Goal: Transaction & Acquisition: Purchase product/service

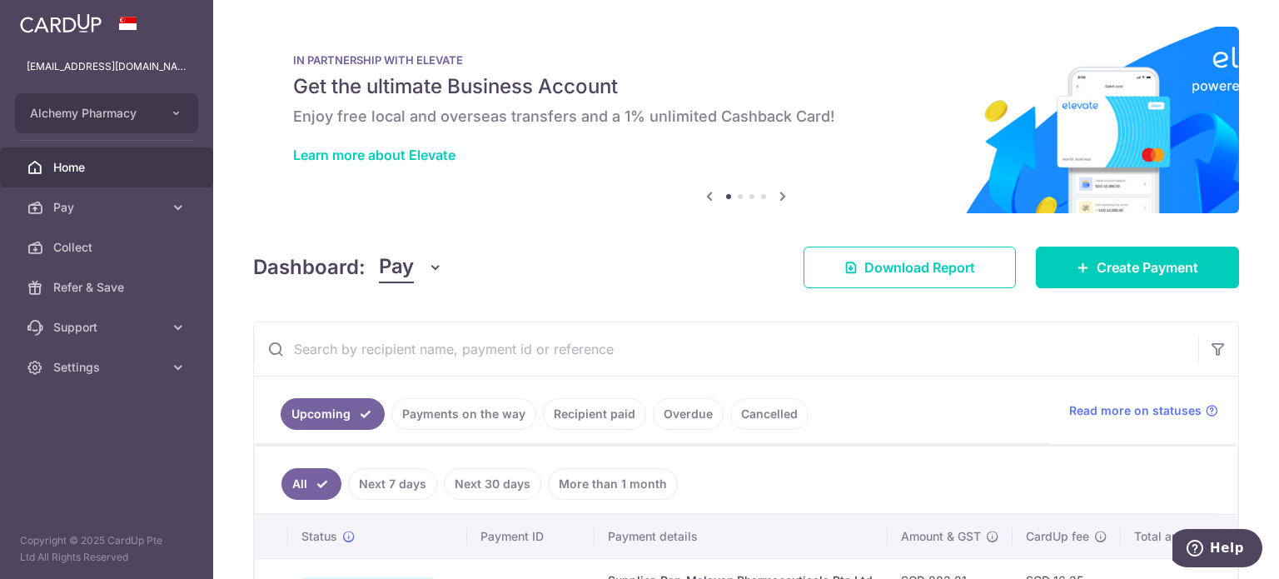
scroll to position [250, 0]
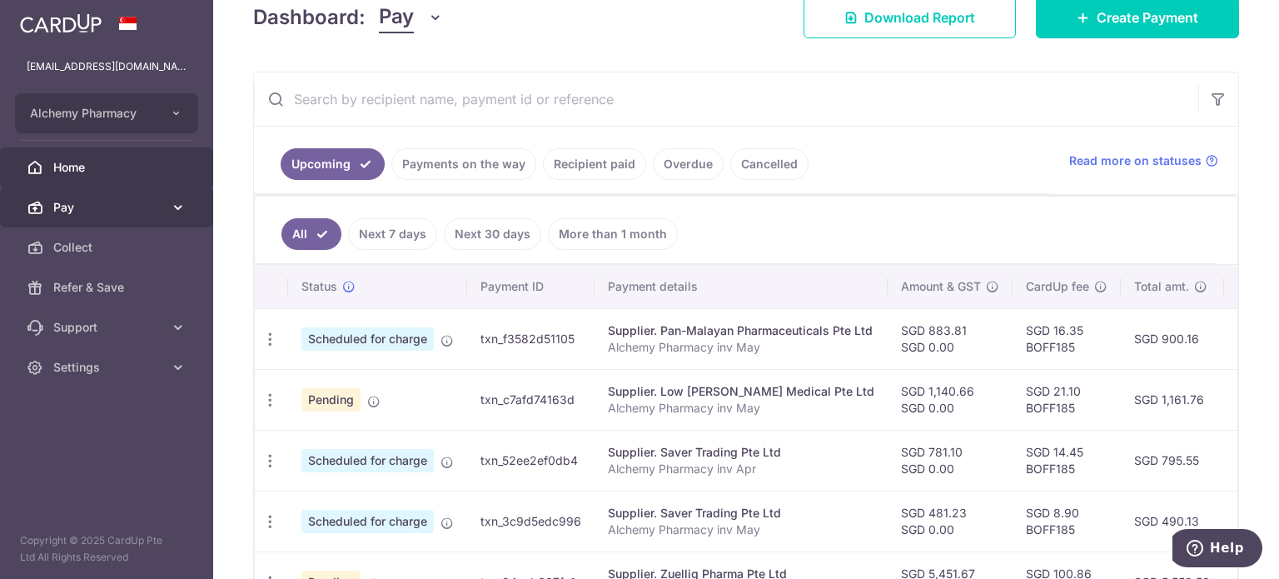
click at [97, 200] on span "Pay" at bounding box center [108, 207] width 110 height 17
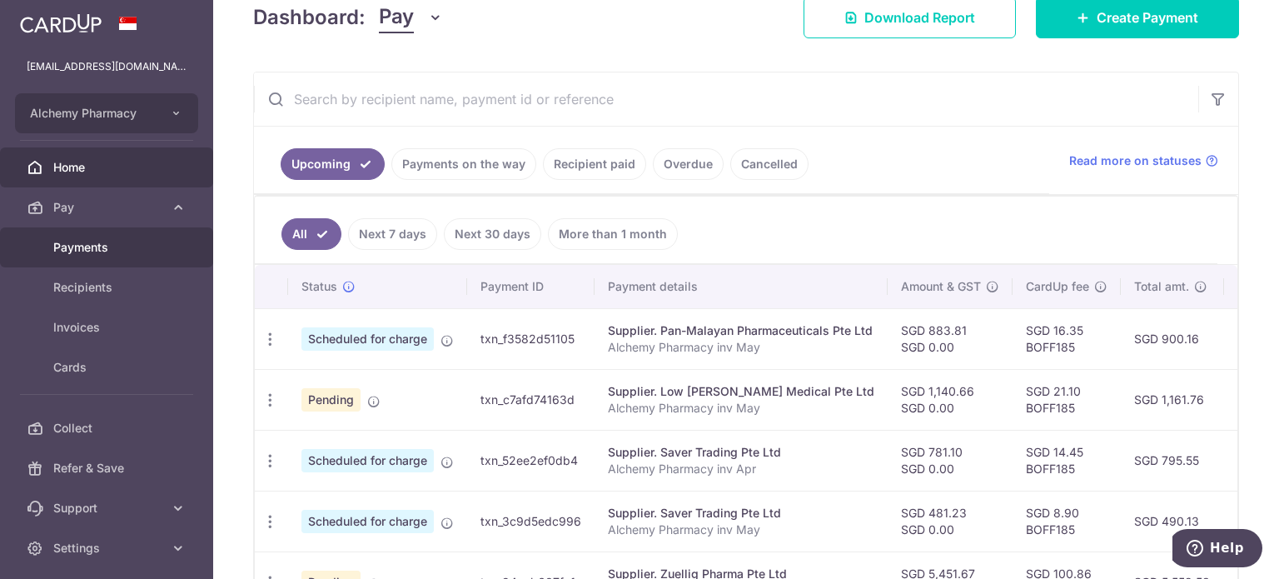
click at [94, 250] on span "Payments" at bounding box center [108, 247] width 110 height 17
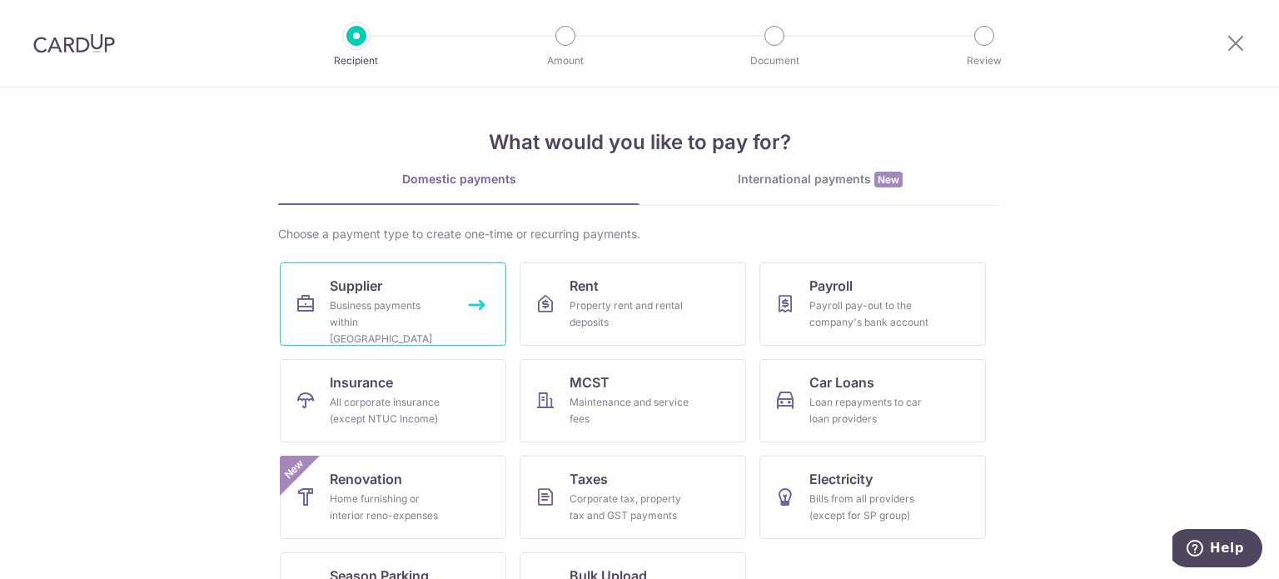
click at [355, 312] on div "Business payments within Singapore" at bounding box center [390, 322] width 120 height 50
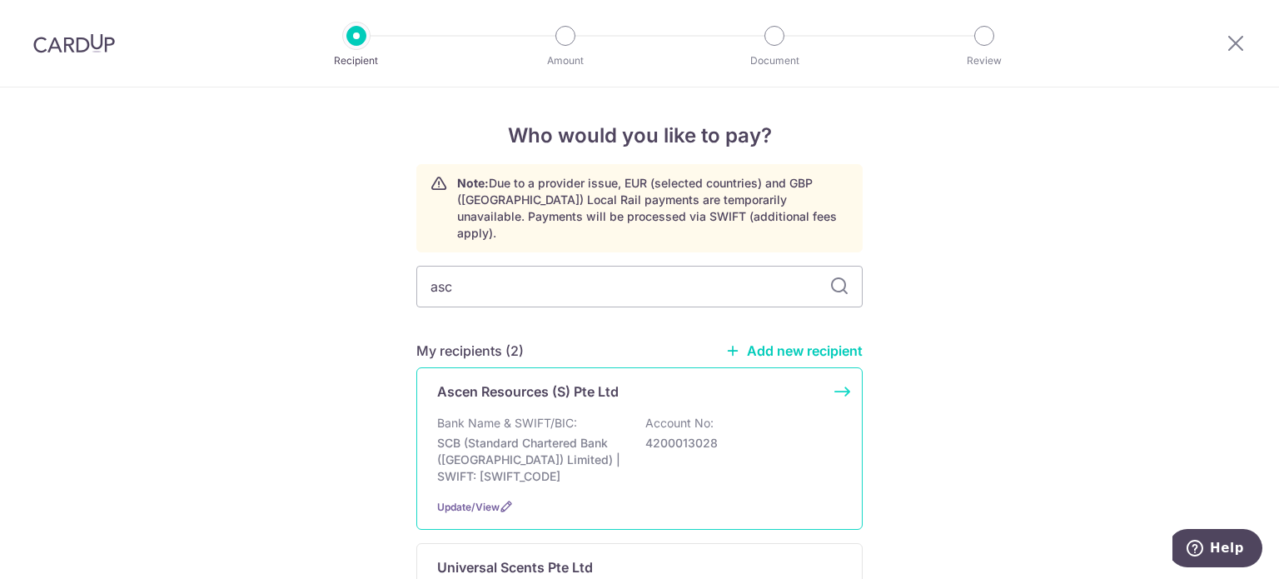
drag, startPoint x: 0, startPoint y: 0, endPoint x: 506, endPoint y: 372, distance: 628.5
click at [506, 381] on p "Ascen Resources (S) Pte Ltd" at bounding box center [528, 391] width 182 height 20
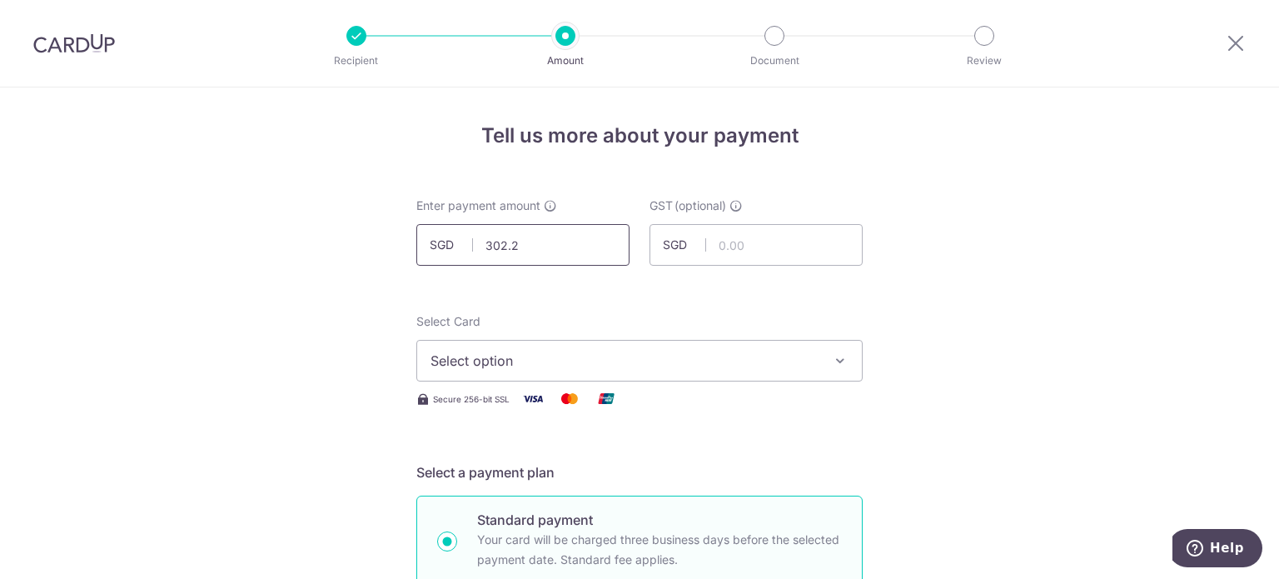
click at [526, 250] on input "302.2" at bounding box center [522, 245] width 213 height 42
type input "302.20"
click at [513, 367] on span "Select option" at bounding box center [625, 361] width 388 height 20
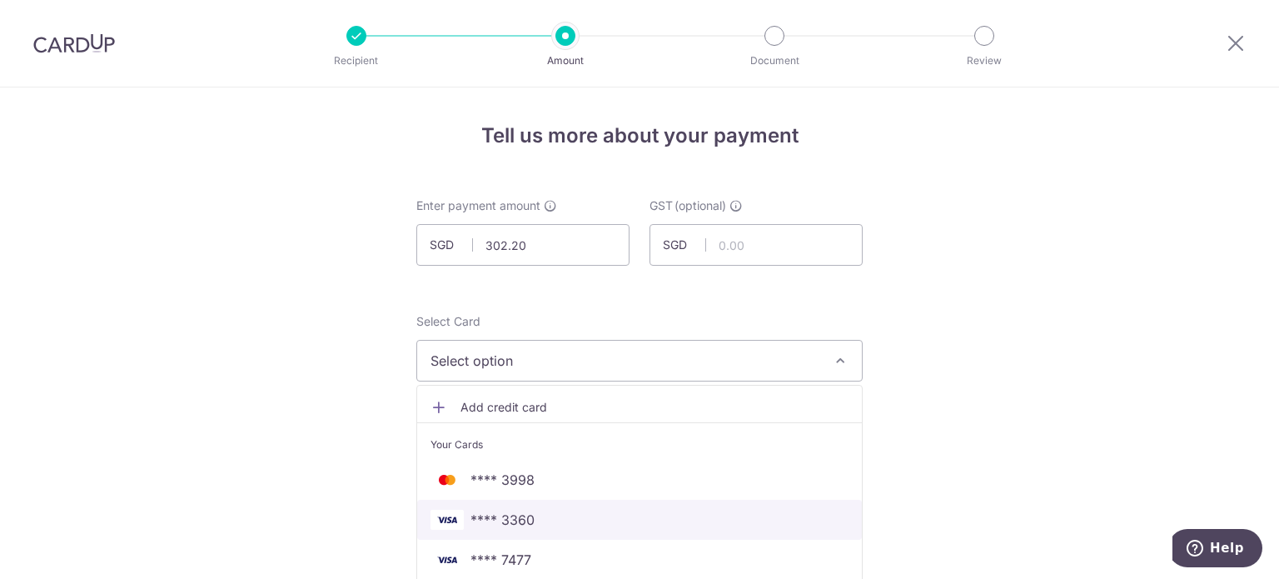
click at [490, 511] on span "**** 3360" at bounding box center [503, 520] width 64 height 20
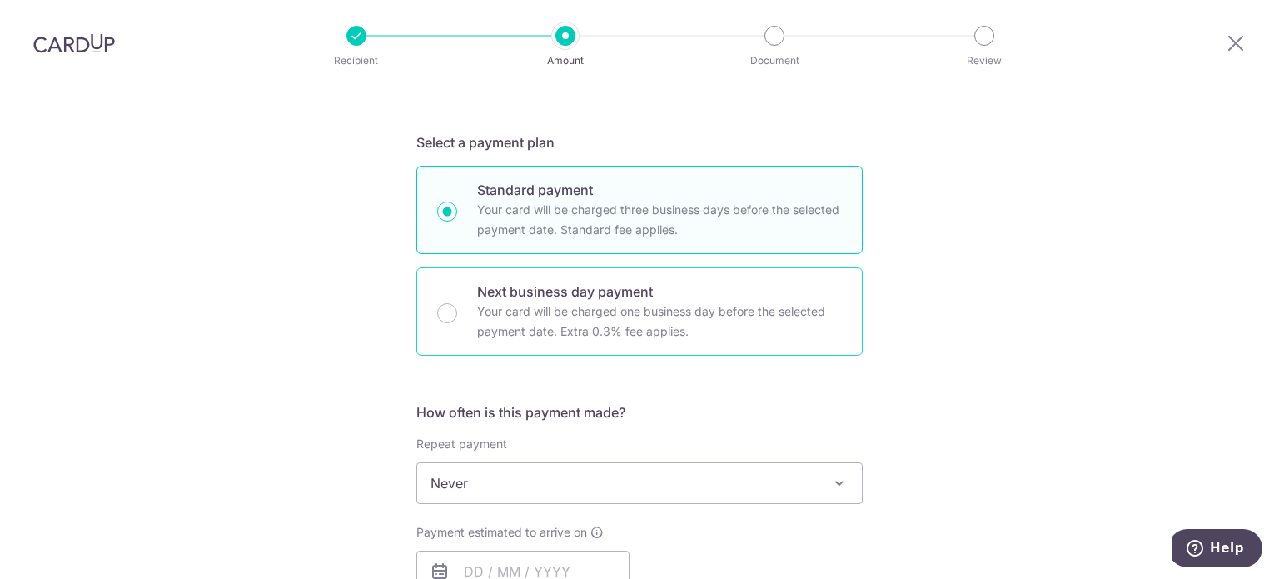
scroll to position [500, 0]
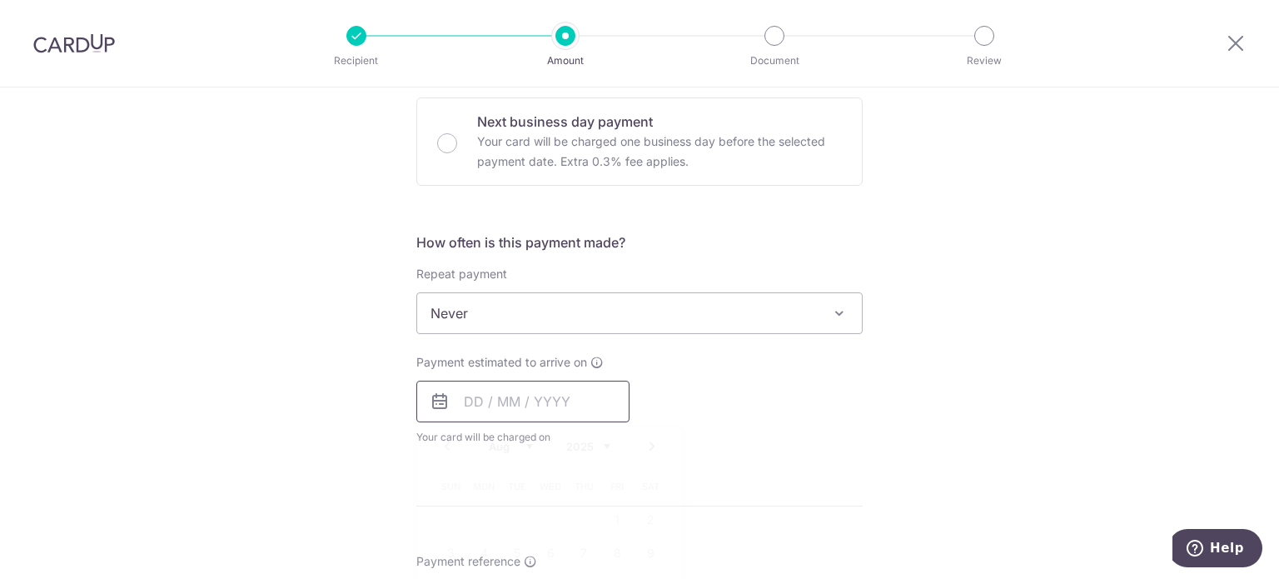
click at [463, 403] on input "text" at bounding box center [522, 402] width 213 height 42
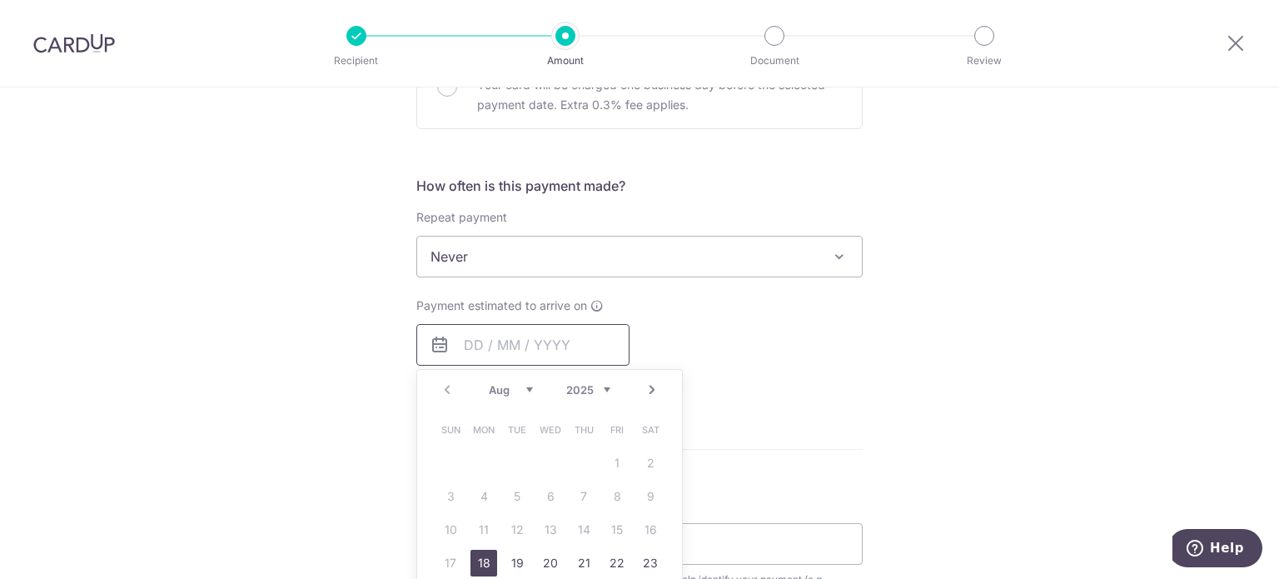
scroll to position [666, 0]
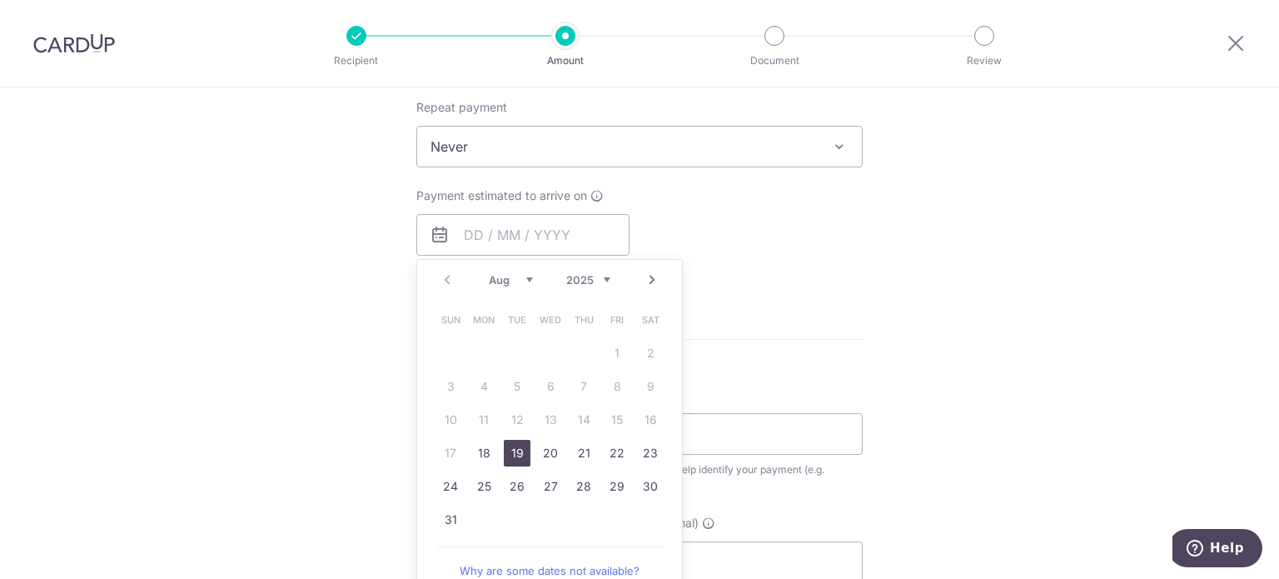
click at [514, 456] on link "19" at bounding box center [517, 453] width 27 height 27
type input "19/08/2025"
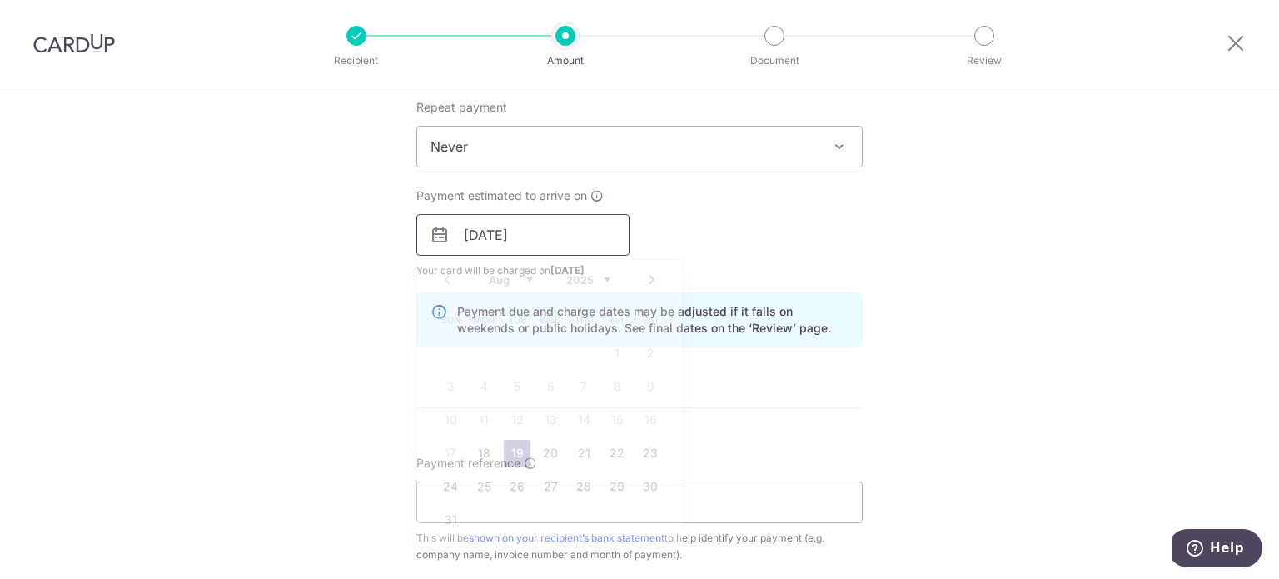
click at [461, 232] on input "19/08/2025" at bounding box center [522, 235] width 213 height 42
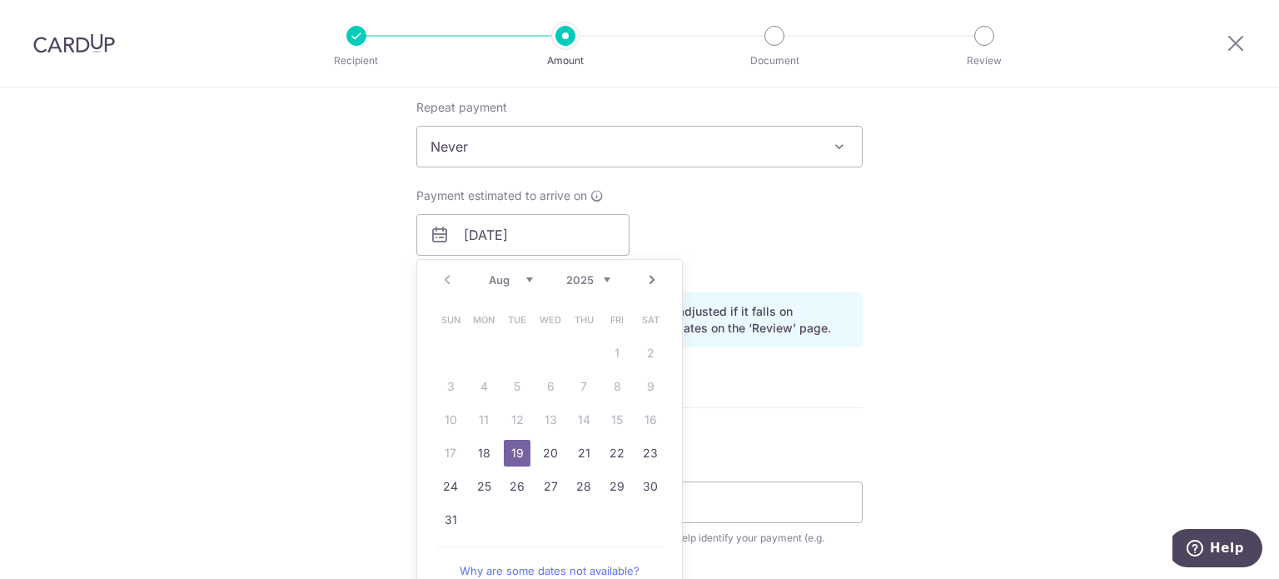
click at [516, 449] on link "19" at bounding box center [517, 453] width 27 height 27
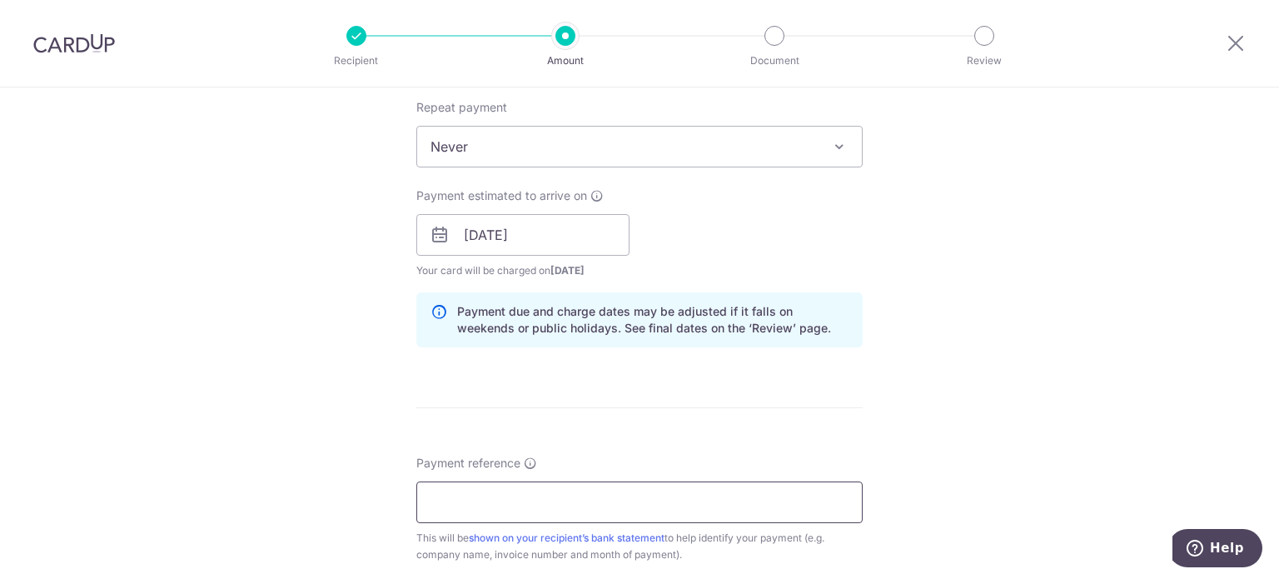
click at [501, 499] on input "Payment reference" at bounding box center [639, 502] width 446 height 42
type input "Alchemy Pharmacy inv May"
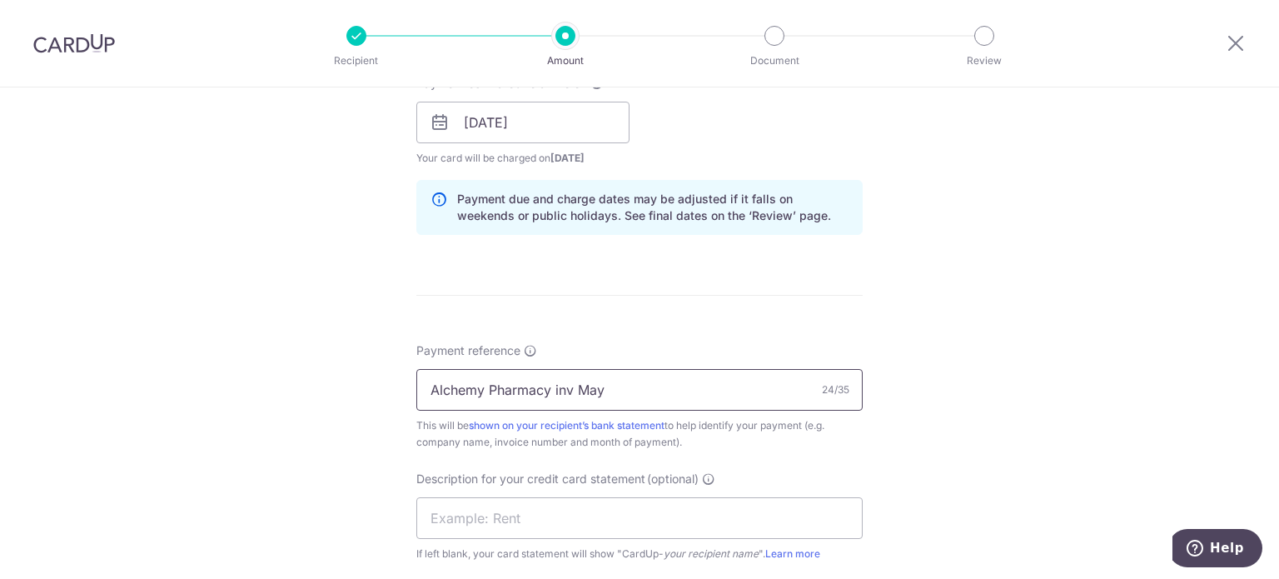
scroll to position [916, 0]
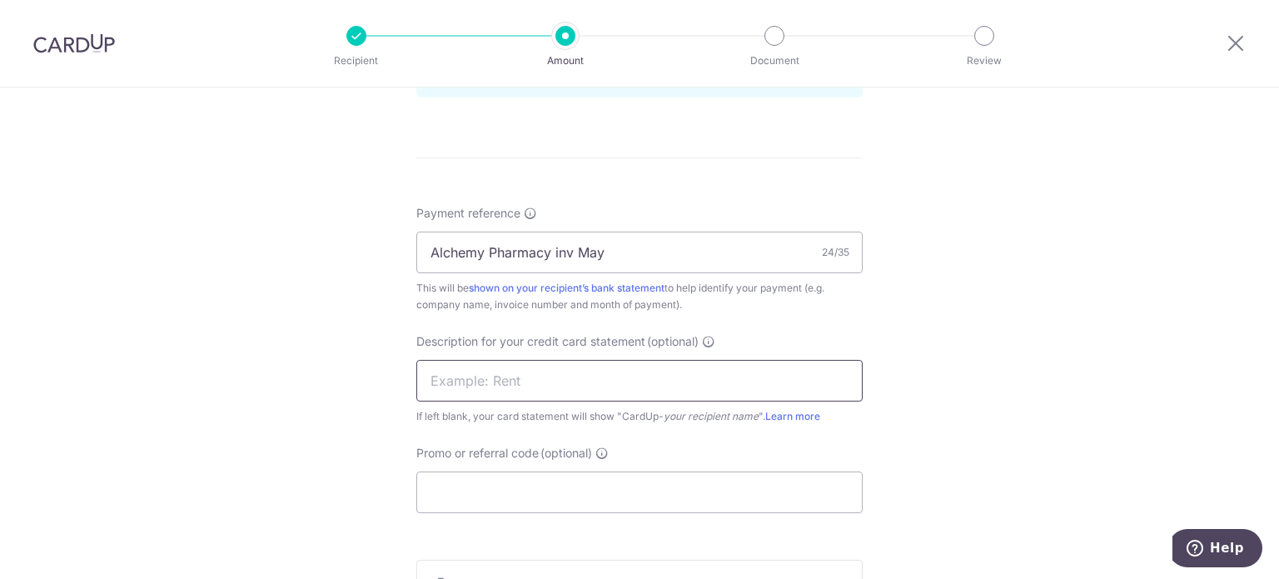
click at [497, 369] on input "text" at bounding box center [639, 381] width 446 height 42
type input "inv May Ascen"
click at [490, 485] on input "Promo or referral code (optional)" at bounding box center [639, 492] width 446 height 42
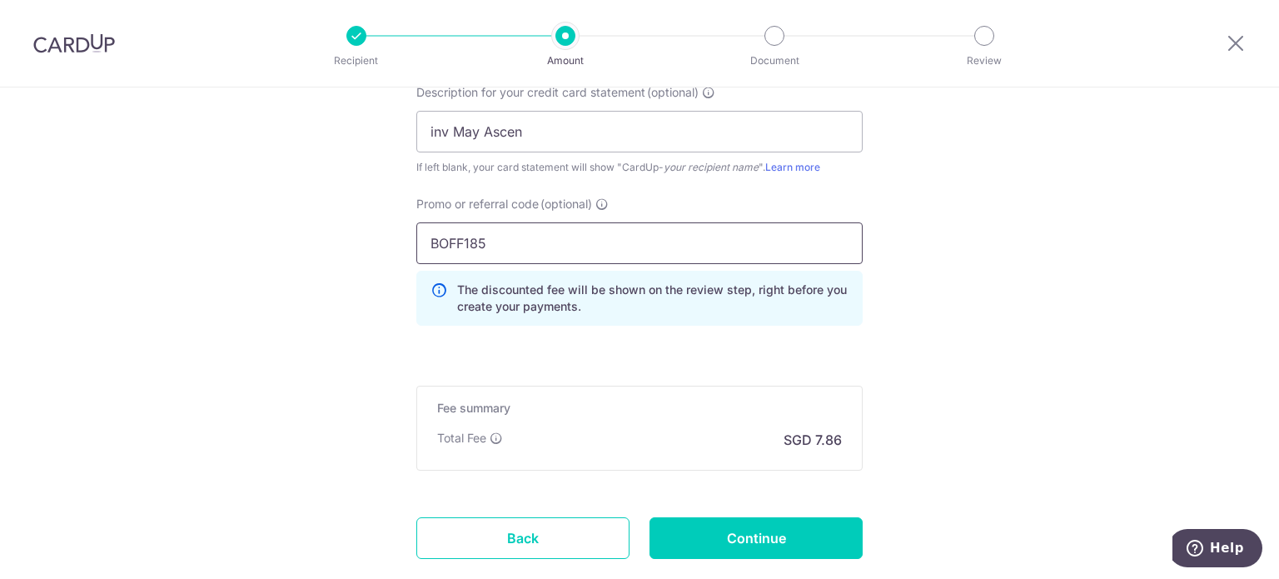
scroll to position [1166, 0]
type input "BOFF185"
click at [800, 536] on input "Continue" at bounding box center [756, 537] width 213 height 42
type input "Create Schedule"
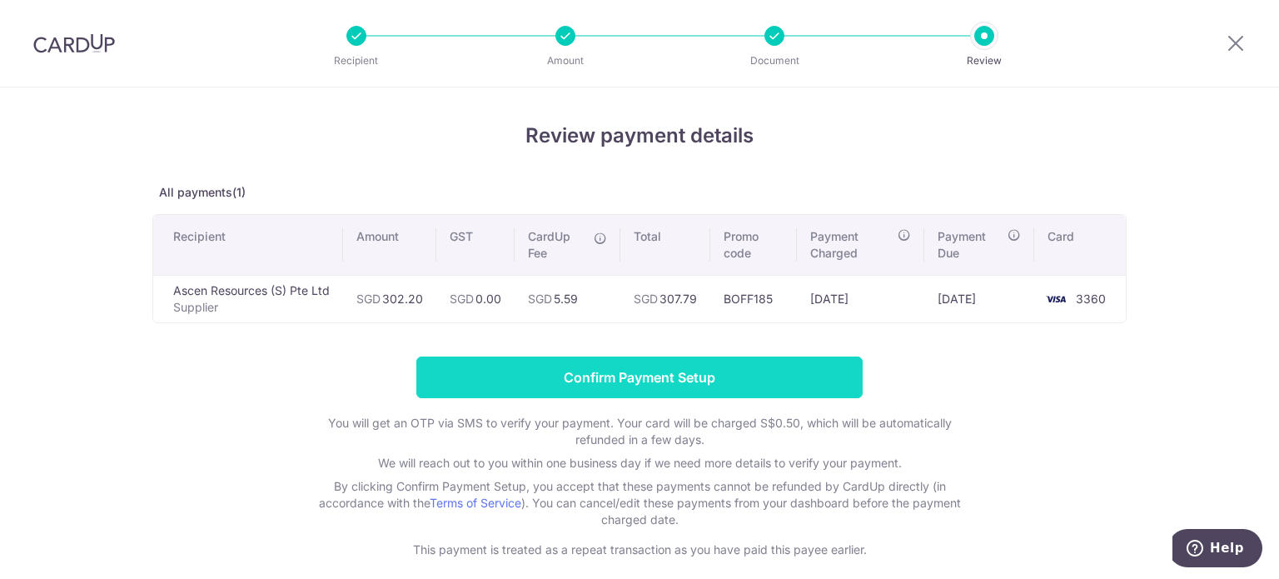
click at [683, 377] on input "Confirm Payment Setup" at bounding box center [639, 377] width 446 height 42
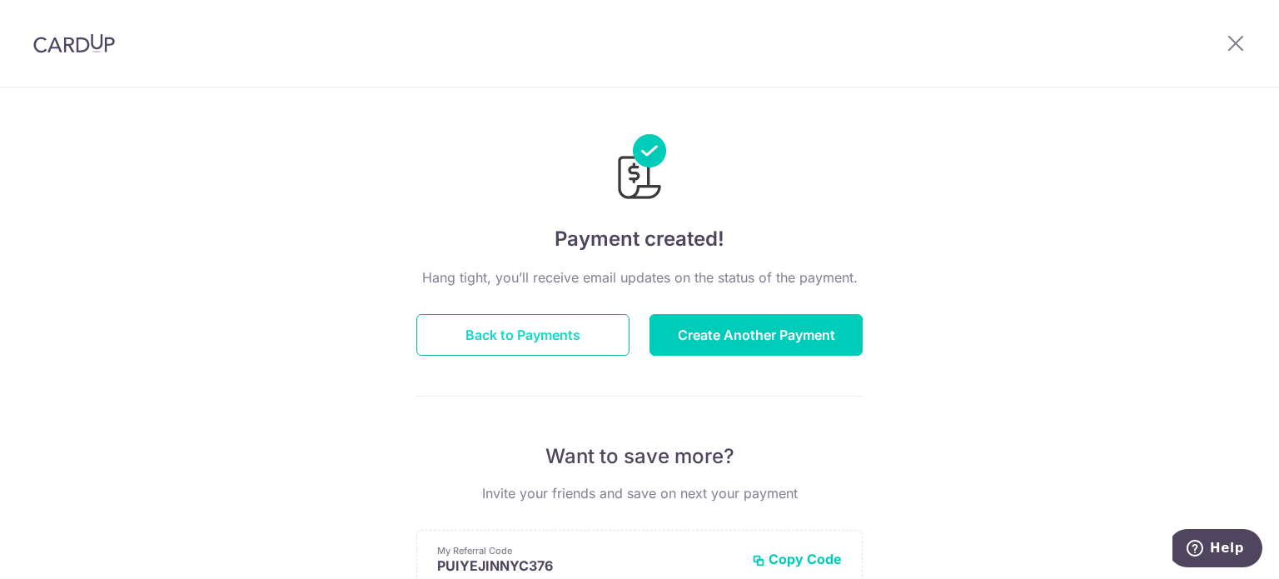
click at [496, 340] on button "Back to Payments" at bounding box center [522, 335] width 213 height 42
